Goal: Information Seeking & Learning: Understand process/instructions

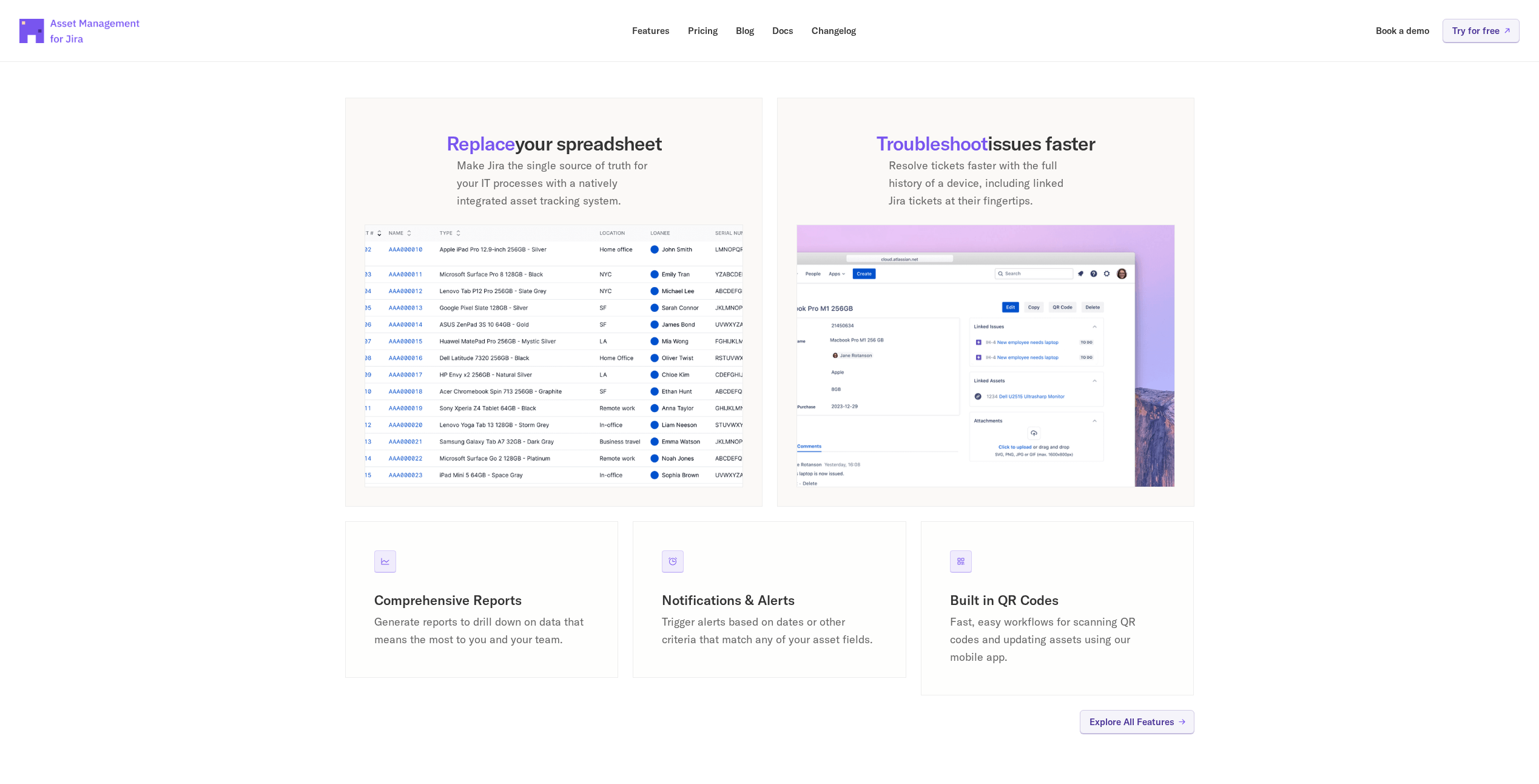
scroll to position [789, 0]
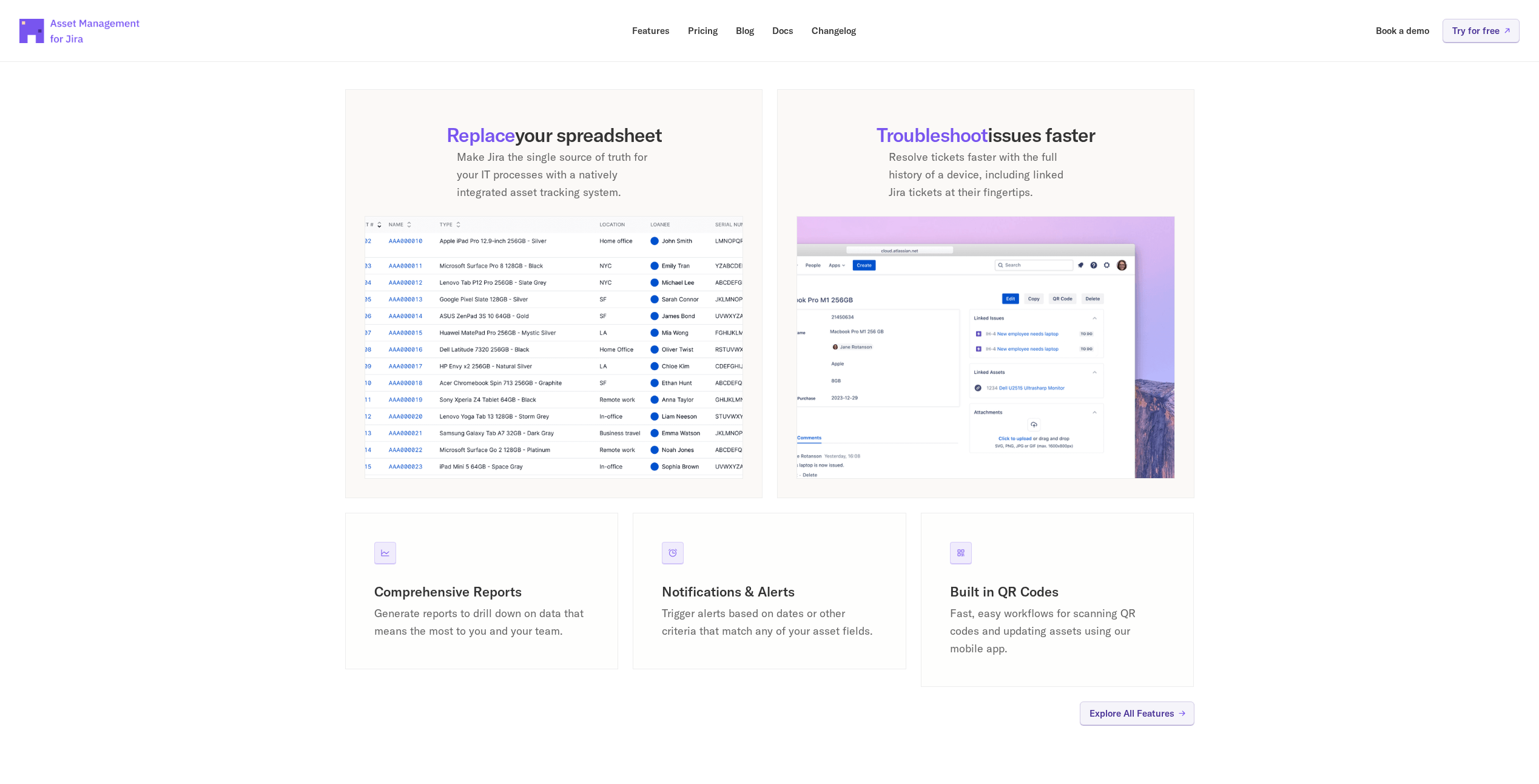
click at [520, 356] on img at bounding box center [554, 347] width 379 height 262
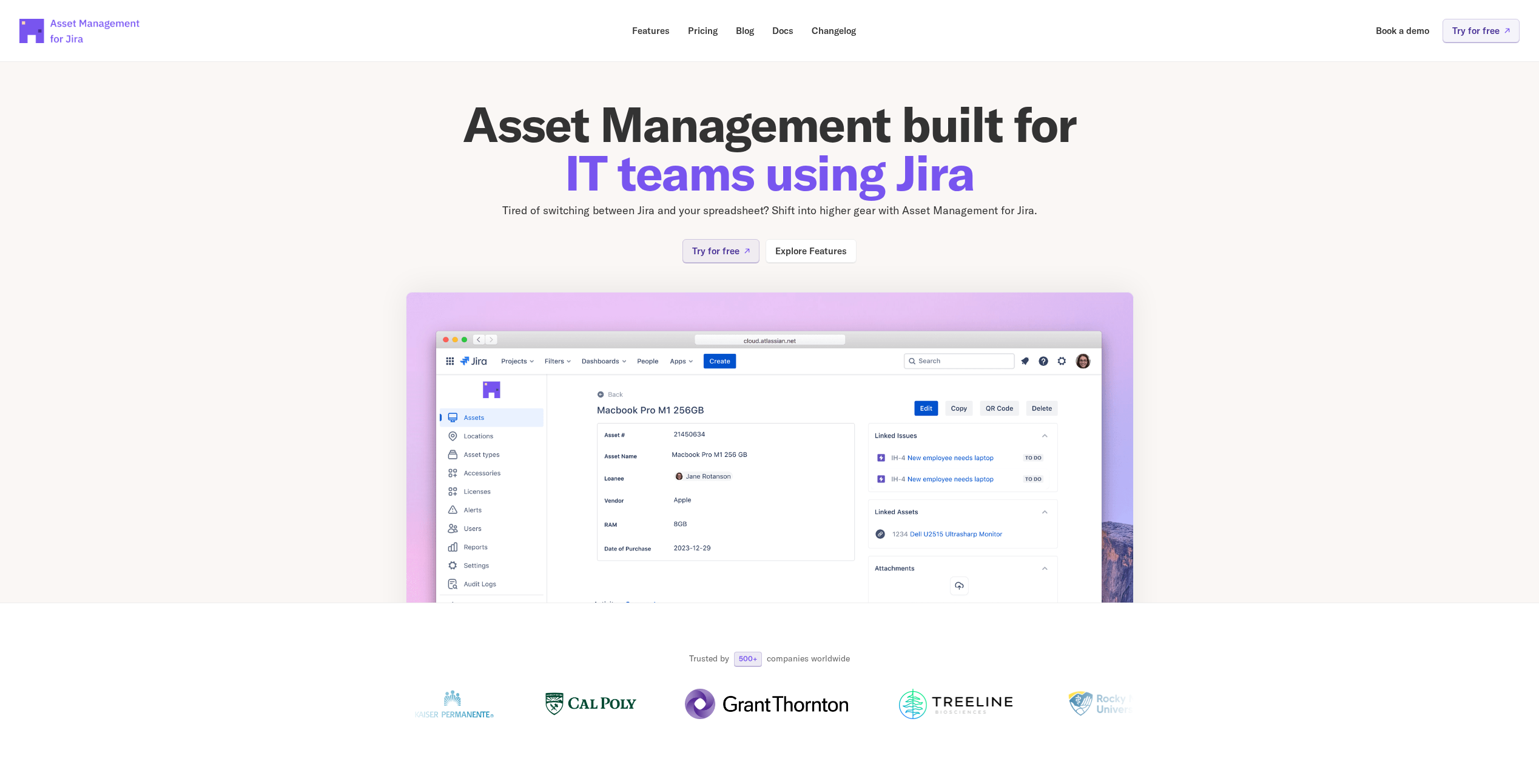
scroll to position [0, 0]
click at [764, 251] on div "Try for free Explore Features" at bounding box center [769, 251] width 174 height 23
click at [773, 251] on link "Explore Features" at bounding box center [811, 251] width 91 height 23
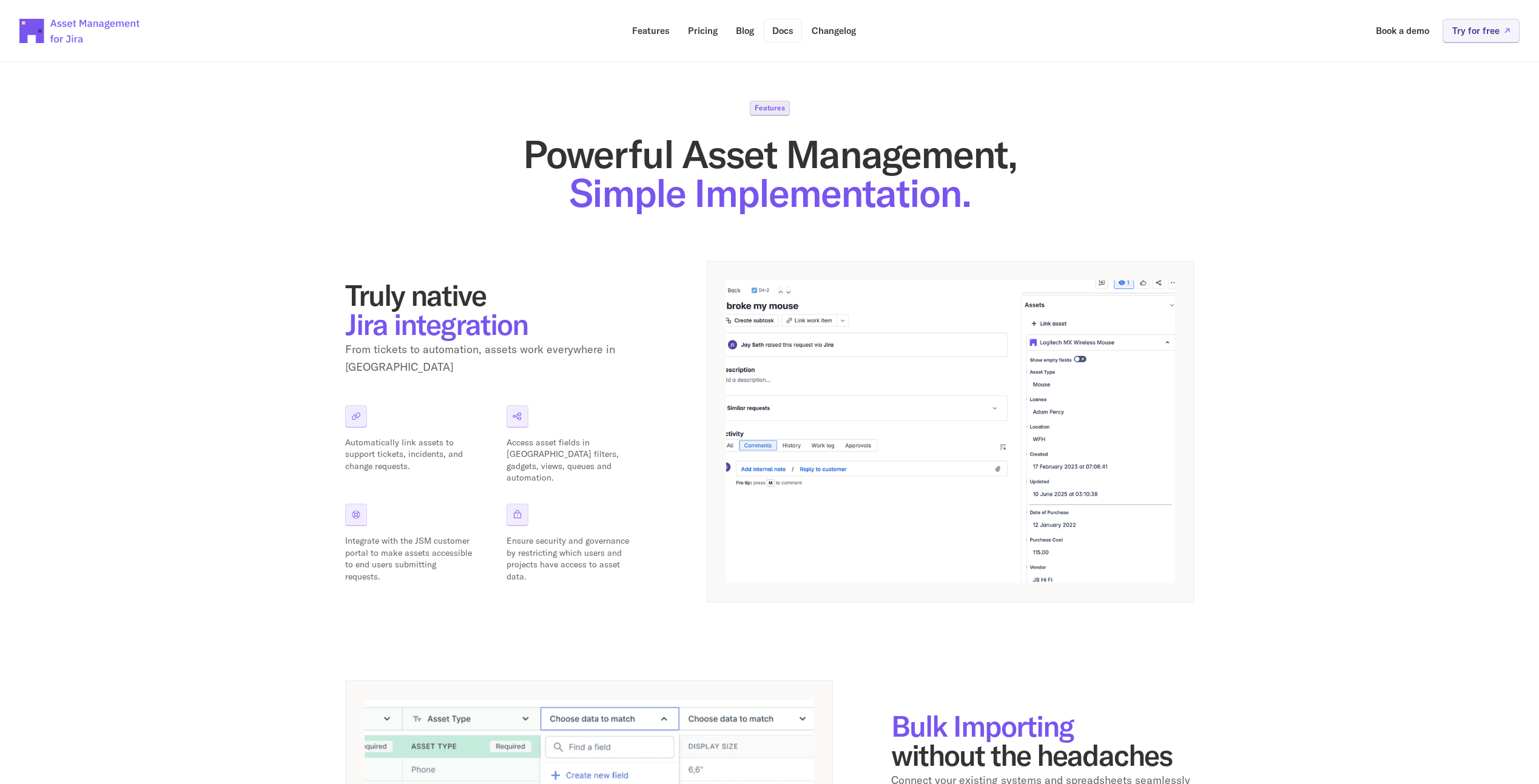
click at [788, 27] on p "Docs" at bounding box center [783, 31] width 22 height 9
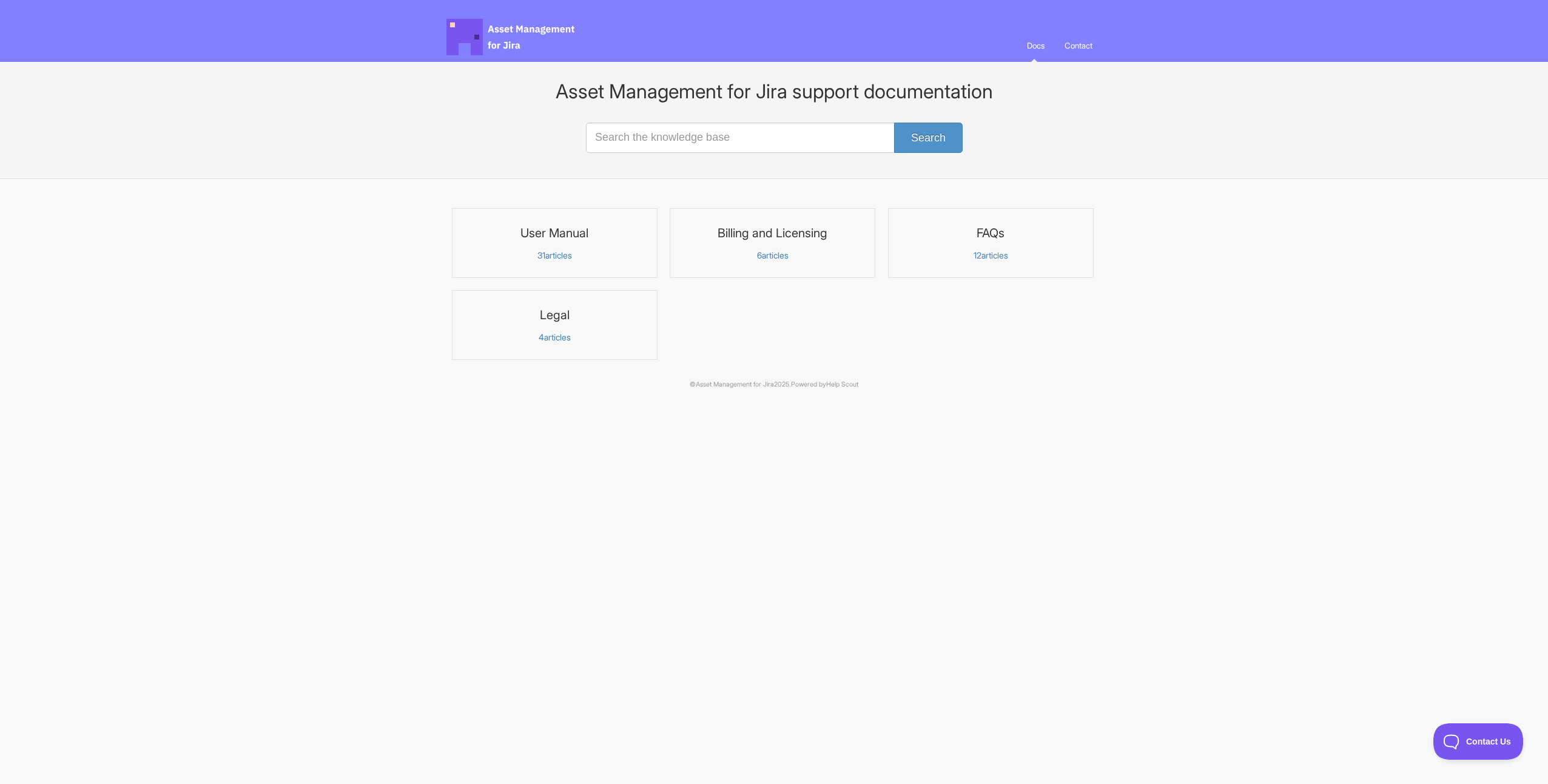
click at [571, 255] on p "31 articles" at bounding box center [554, 255] width 190 height 11
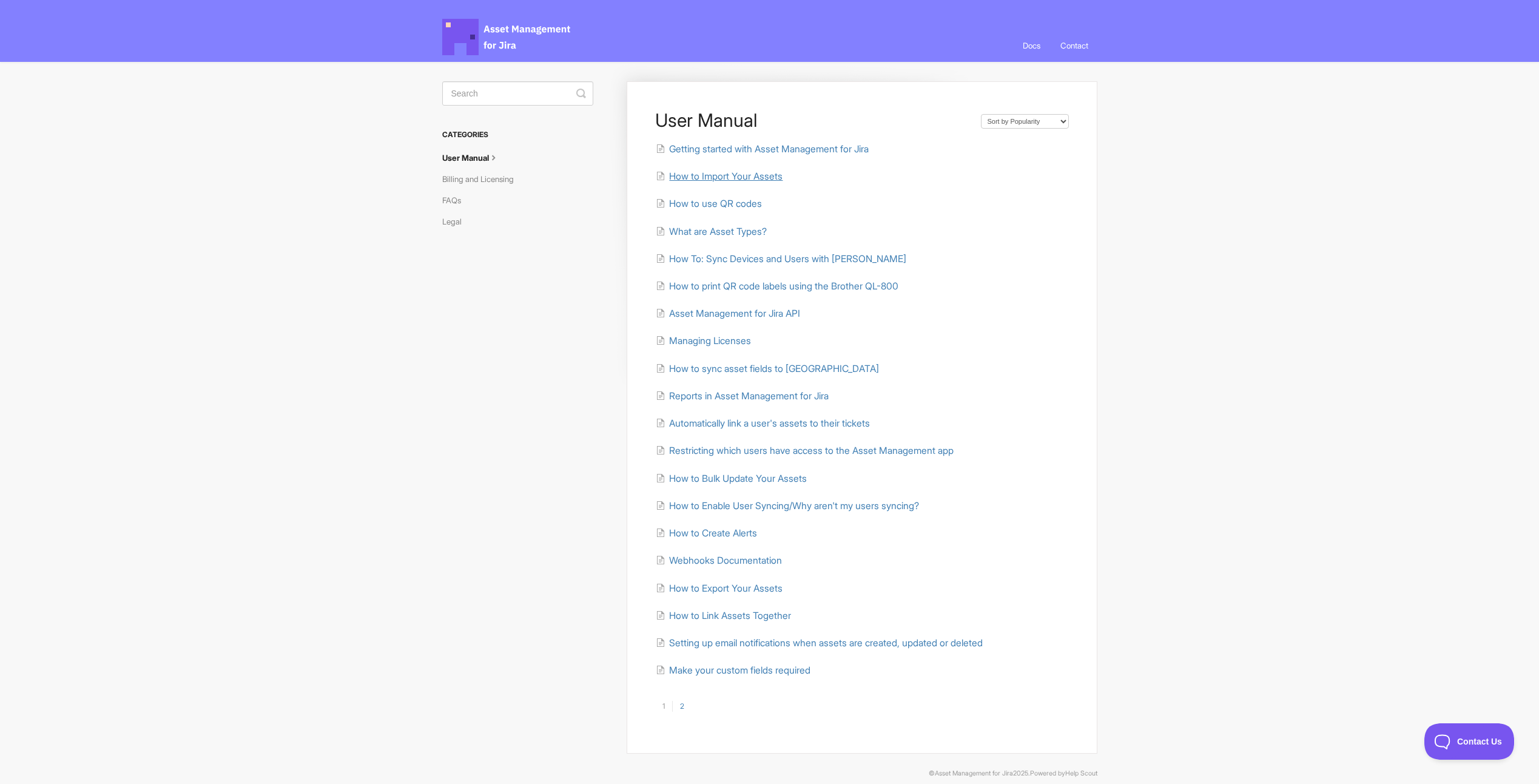
click at [701, 175] on span "How to Import Your Assets" at bounding box center [726, 176] width 114 height 12
